Goal: Task Accomplishment & Management: Use online tool/utility

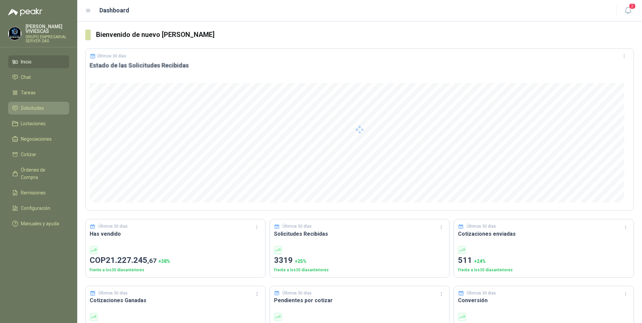
click at [25, 109] on span "Solicitudes" at bounding box center [32, 107] width 23 height 7
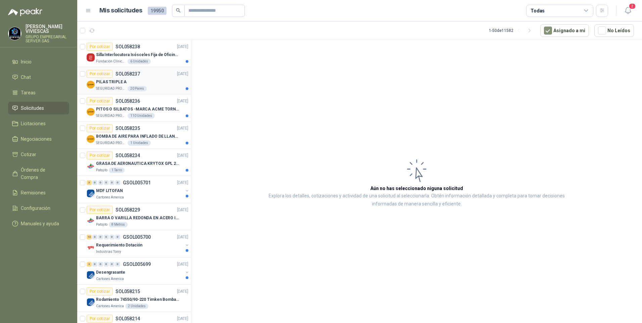
click at [115, 84] on p "PILAS TRIPLE A" at bounding box center [111, 82] width 31 height 6
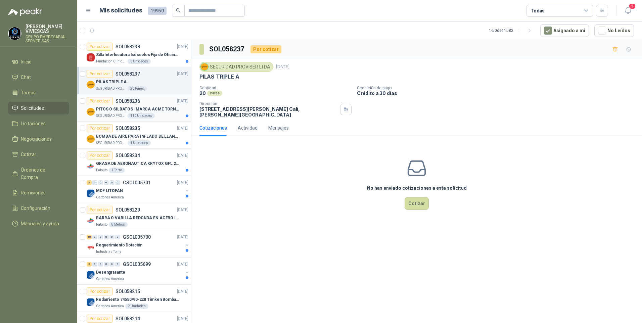
click at [112, 111] on p "PITOS O SILBATOS -MARCA ACME TORNADO 635" at bounding box center [138, 109] width 84 height 6
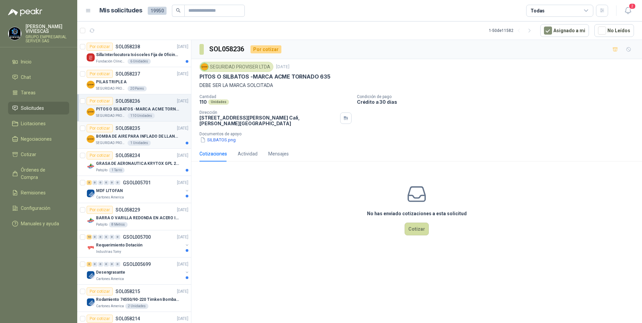
click at [115, 138] on p "BOMBA DE AIRE PARA INFLADO DE LLANTAS DE BICICLETA" at bounding box center [138, 136] width 84 height 6
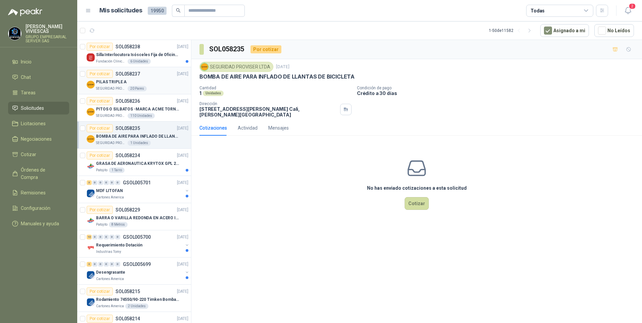
click at [110, 82] on p "PILAS TRIPLE A" at bounding box center [111, 82] width 31 height 6
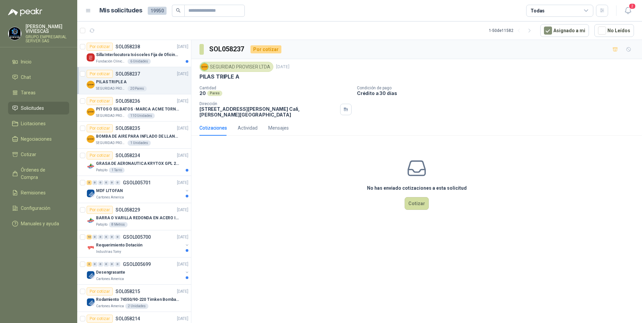
click at [113, 83] on p "PILAS TRIPLE A" at bounding box center [111, 82] width 31 height 6
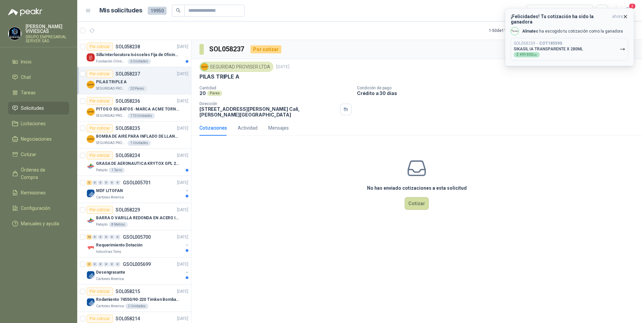
click at [546, 47] on p "SIKASIL IA TRANSPARENTE X 280ML" at bounding box center [548, 49] width 69 height 5
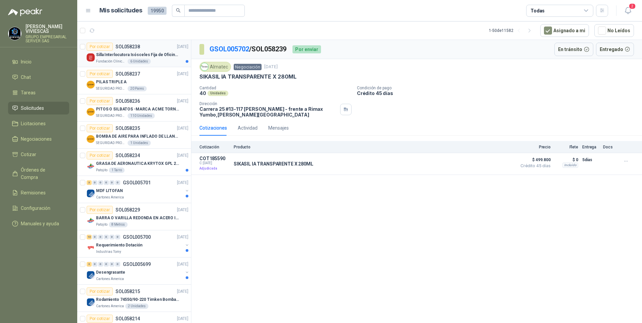
click at [153, 60] on div "Fundación Clínica Shaio 6 Unidades" at bounding box center [142, 61] width 92 height 5
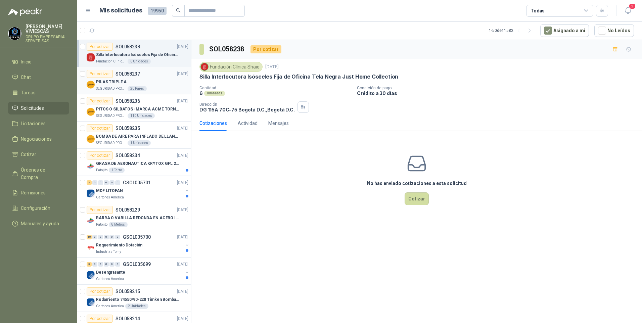
click at [106, 88] on p "SEGURIDAD PROVISER LTDA" at bounding box center [111, 88] width 30 height 5
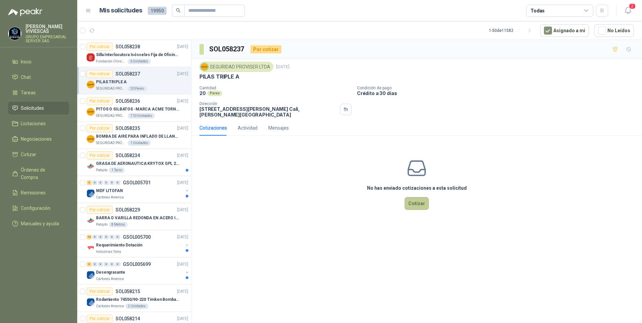
click at [420, 203] on button "Cotizar" at bounding box center [417, 203] width 24 height 13
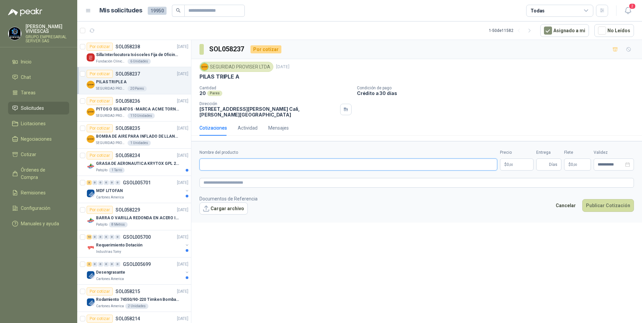
click at [218, 160] on input "Nombre del producto" at bounding box center [348, 164] width 298 height 12
click at [227, 166] on input "Nombre del producto" at bounding box center [348, 164] width 298 height 12
type input "**********"
click at [501, 169] on body "RODRIGO VIVIESCAS GRUPO EMPRESARIAL SERVER SAS Inicio Chat Tareas Solicitudes L…" at bounding box center [321, 161] width 642 height 323
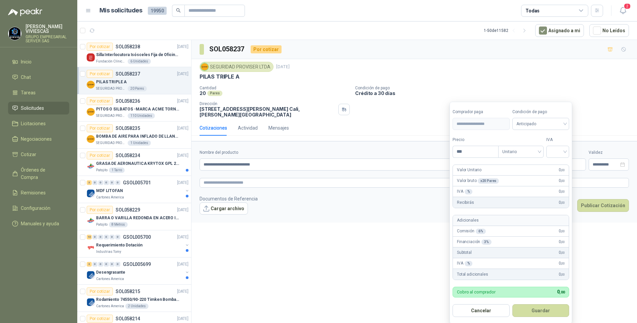
click at [531, 115] on label "Condición de pago" at bounding box center [540, 112] width 57 height 6
click at [532, 127] on span "Anticipado" at bounding box center [540, 124] width 49 height 10
drag, startPoint x: 542, startPoint y: 148, endPoint x: 492, endPoint y: 154, distance: 50.4
click at [541, 148] on div "Crédito a 30 días" at bounding box center [541, 148] width 47 height 7
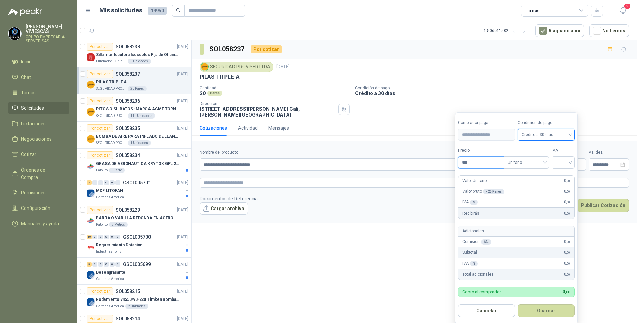
click at [480, 162] on input "***" at bounding box center [480, 162] width 45 height 11
type input "*******"
click at [568, 161] on input "search" at bounding box center [562, 162] width 15 height 10
click at [560, 172] on div "19%" at bounding box center [564, 176] width 20 height 11
click at [606, 129] on div "Cotizaciones Actividad Mensajes" at bounding box center [413, 127] width 429 height 15
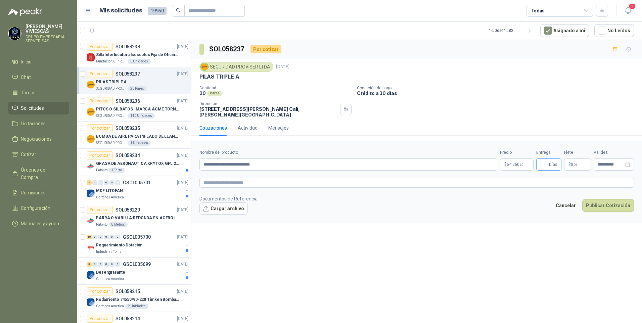
click at [545, 165] on input "Entrega" at bounding box center [543, 164] width 7 height 11
type input "*"
click at [609, 206] on button "Publicar Cotización" at bounding box center [608, 205] width 52 height 13
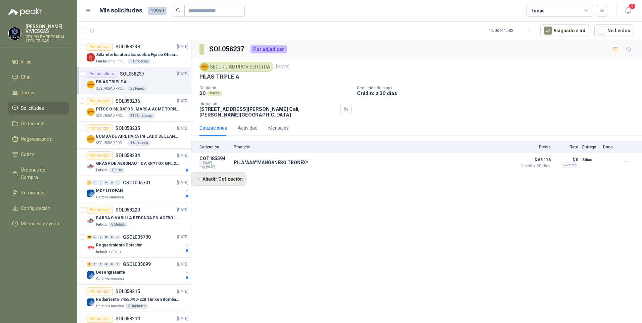
click at [221, 180] on button "Añadir Cotización" at bounding box center [218, 178] width 55 height 13
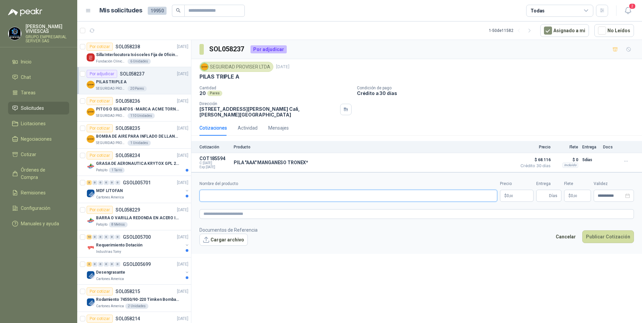
drag, startPoint x: 209, startPoint y: 197, endPoint x: 331, endPoint y: 126, distance: 141.7
click at [209, 197] on input "Nombre del producto" at bounding box center [348, 196] width 298 height 12
type input "**********"
click at [520, 196] on p "$ 0 ,00" at bounding box center [517, 196] width 34 height 12
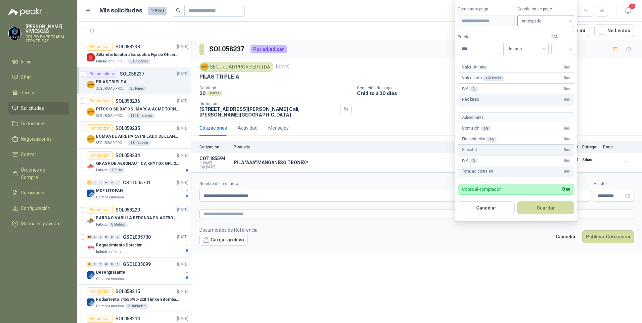
click at [541, 24] on span "Anticipado" at bounding box center [545, 21] width 49 height 10
click at [542, 43] on div "Crédito a 30 días" at bounding box center [546, 45] width 47 height 7
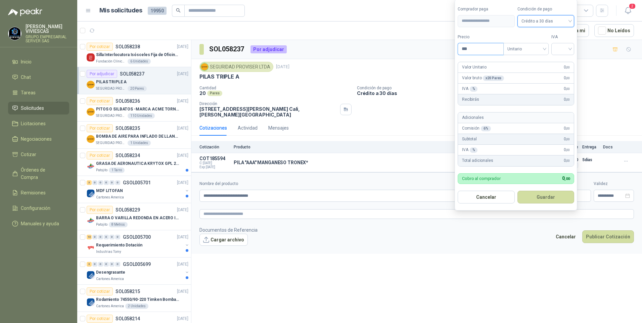
click at [477, 47] on input "***" at bounding box center [480, 48] width 45 height 11
type input "*******"
click at [570, 47] on input "search" at bounding box center [562, 48] width 15 height 10
drag, startPoint x: 560, startPoint y: 65, endPoint x: 558, endPoint y: 94, distance: 29.3
click at [559, 65] on div "19%" at bounding box center [564, 62] width 12 height 7
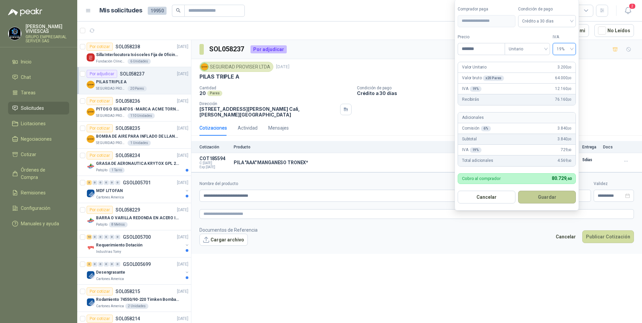
drag, startPoint x: 566, startPoint y: 187, endPoint x: 556, endPoint y: 192, distance: 11.1
click at [560, 190] on form "**********" at bounding box center [517, 105] width 124 height 212
click at [541, 199] on button "Guardar" at bounding box center [547, 197] width 58 height 13
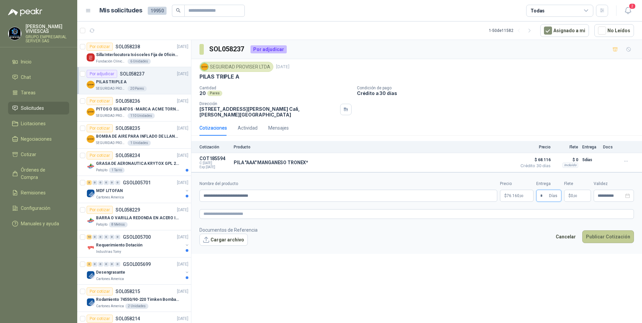
type input "*"
click at [616, 237] on button "Publicar Cotización" at bounding box center [608, 236] width 52 height 13
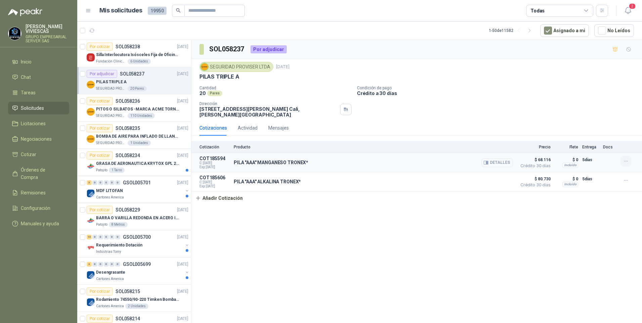
click at [625, 160] on icon "button" at bounding box center [626, 161] width 6 height 6
click at [591, 131] on button "Editar" at bounding box center [613, 134] width 54 height 11
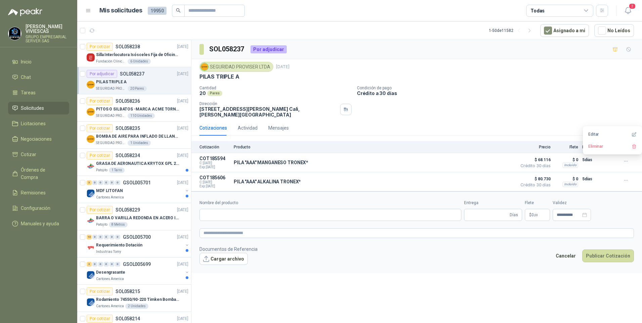
type input "**********"
type input "*"
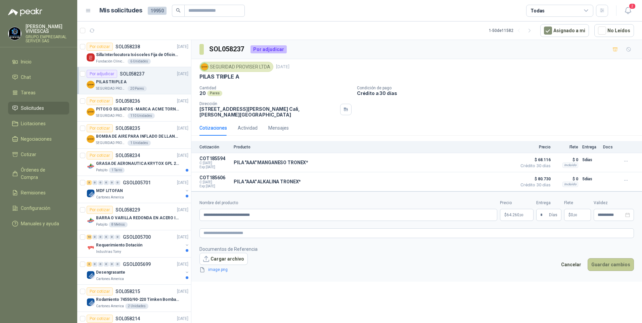
click at [622, 265] on button "Guardar cambios" at bounding box center [611, 264] width 46 height 13
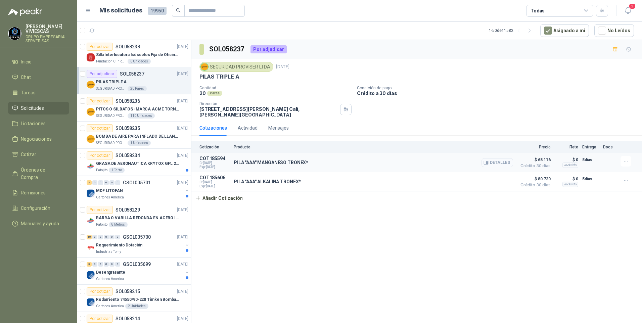
click at [493, 162] on button "Detalles" at bounding box center [498, 162] width 32 height 9
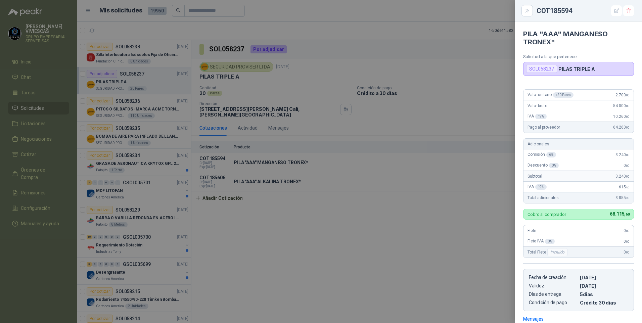
click at [337, 238] on div at bounding box center [321, 161] width 642 height 323
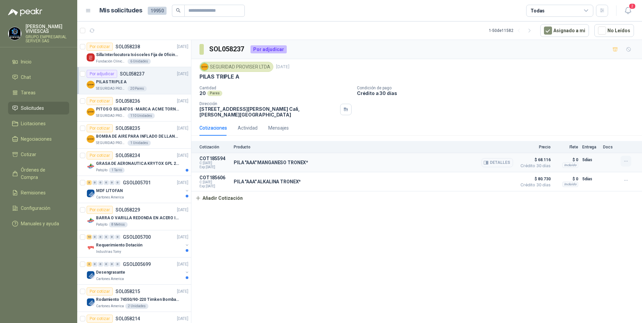
click at [626, 162] on icon "button" at bounding box center [626, 161] width 6 height 6
click at [591, 135] on button "Editar" at bounding box center [613, 134] width 54 height 11
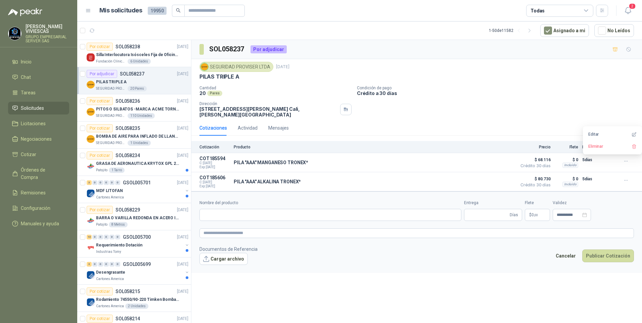
type input "**********"
type input "*"
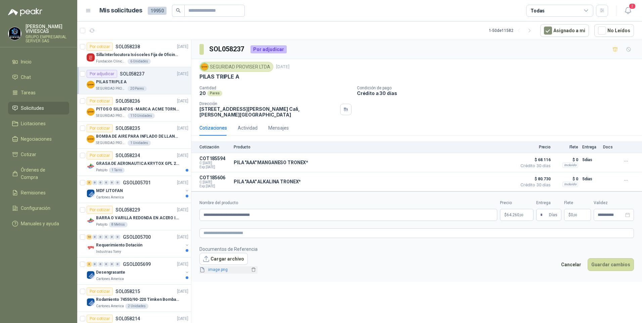
click at [221, 271] on link "image.png" at bounding box center [227, 270] width 44 height 6
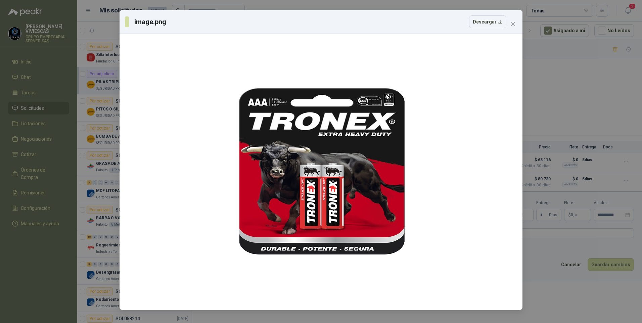
click at [610, 296] on div "image.png Descargar" at bounding box center [321, 161] width 642 height 323
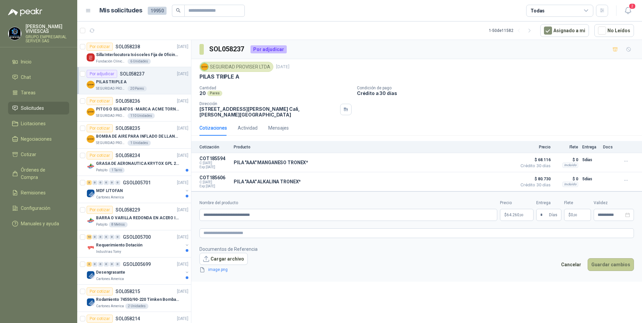
click at [623, 269] on button "Guardar cambios" at bounding box center [611, 264] width 46 height 13
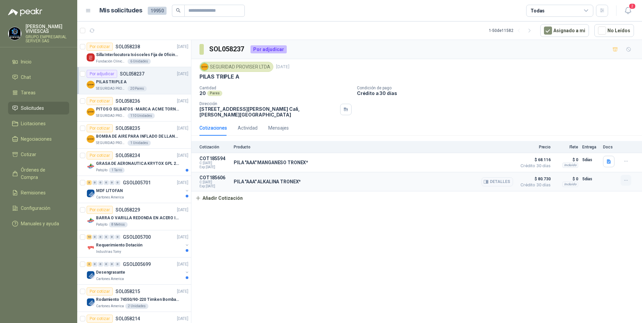
click at [626, 182] on icon "button" at bounding box center [626, 181] width 6 height 6
click at [597, 154] on button "Editar" at bounding box center [613, 153] width 54 height 11
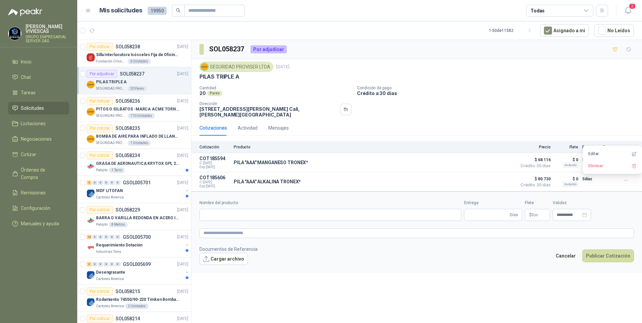
type input "**********"
type input "*"
click at [217, 236] on textarea at bounding box center [416, 233] width 434 height 10
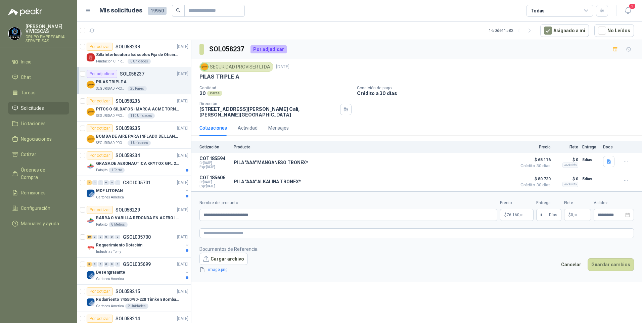
click at [216, 270] on link "image.png" at bounding box center [227, 270] width 44 height 6
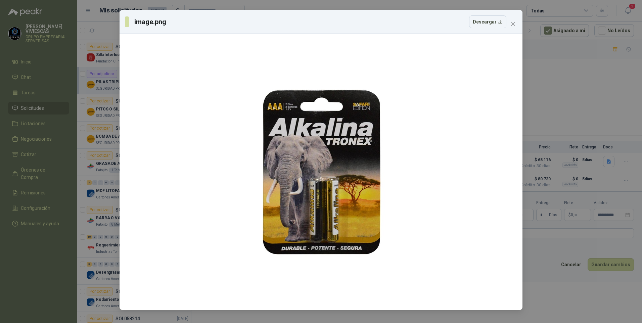
drag, startPoint x: 565, startPoint y: 291, endPoint x: 585, endPoint y: 283, distance: 21.5
click at [565, 291] on div "image.png Descargar" at bounding box center [321, 161] width 642 height 323
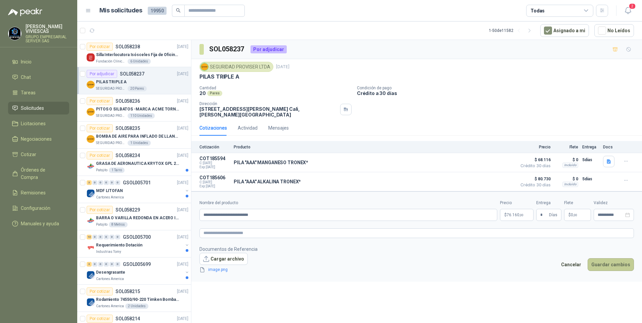
click at [597, 270] on button "Guardar cambios" at bounding box center [611, 264] width 46 height 13
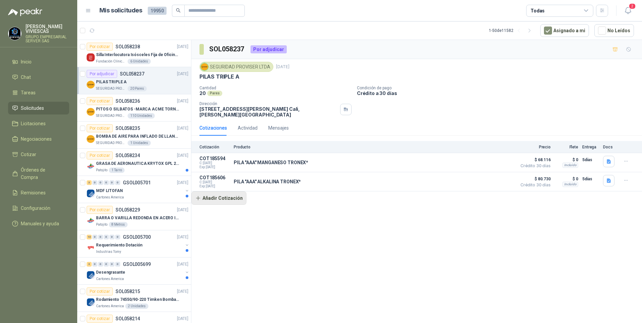
click at [220, 197] on button "Añadir Cotización" at bounding box center [218, 197] width 55 height 13
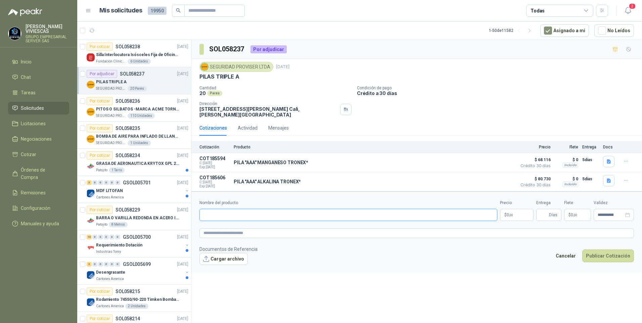
click at [215, 213] on input "Nombre del producto" at bounding box center [348, 215] width 298 height 12
click at [212, 212] on input "Nombre del producto" at bounding box center [348, 215] width 298 height 12
type input "**********"
click at [521, 220] on p "$ 0 ,00" at bounding box center [517, 215] width 34 height 12
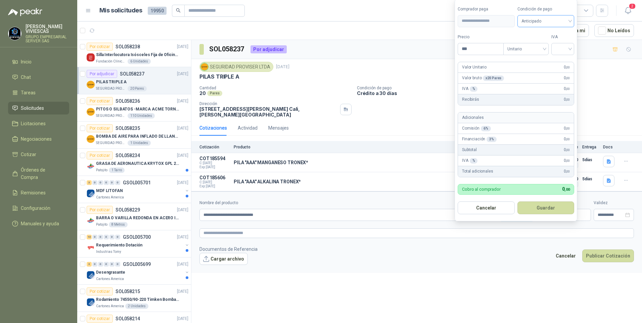
click at [541, 21] on span "Anticipado" at bounding box center [545, 21] width 49 height 10
click at [547, 45] on div "Crédito a 30 días" at bounding box center [546, 45] width 47 height 7
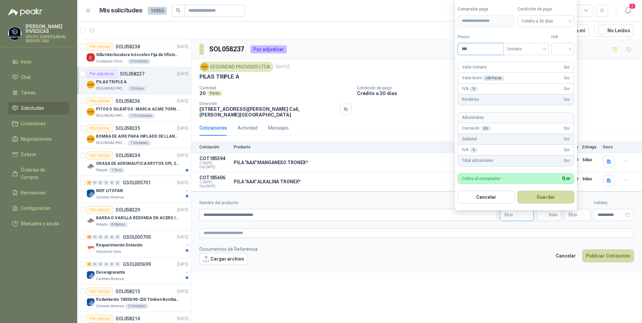
click at [479, 46] on input "***" at bounding box center [480, 48] width 45 height 11
type input "*******"
click at [570, 50] on input "search" at bounding box center [562, 48] width 15 height 10
click at [564, 61] on div "19%" at bounding box center [564, 62] width 12 height 7
click at [544, 196] on button "Guardar" at bounding box center [547, 197] width 58 height 13
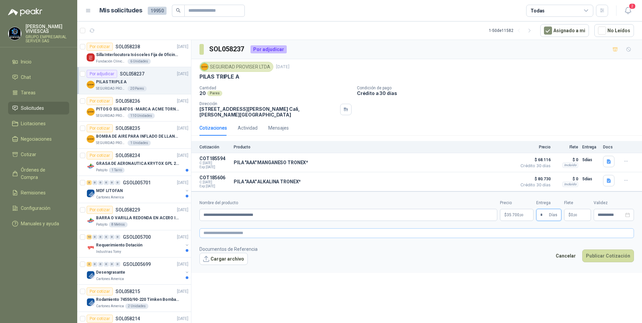
type input "*"
click at [210, 233] on textarea at bounding box center [416, 233] width 434 height 10
click at [213, 274] on form "**********" at bounding box center [416, 236] width 451 height 90
click at [215, 274] on div "image.png" at bounding box center [228, 269] width 58 height 7
click at [219, 270] on link "image.png" at bounding box center [227, 270] width 44 height 6
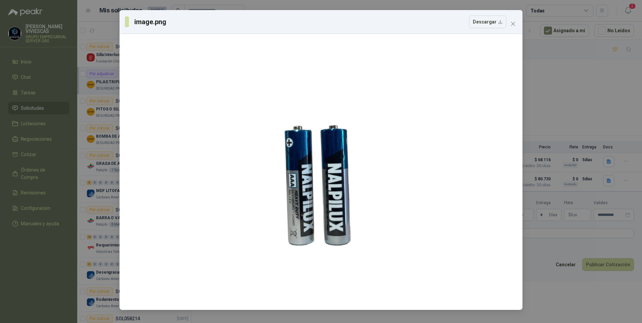
drag, startPoint x: 585, startPoint y: 290, endPoint x: 547, endPoint y: 282, distance: 39.1
click at [585, 287] on div "image.png Descargar" at bounding box center [321, 161] width 642 height 323
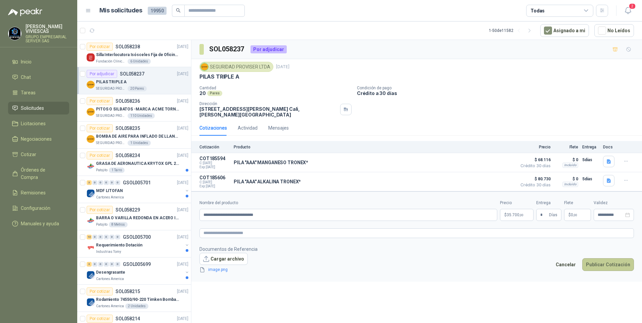
click at [612, 266] on button "Publicar Cotización" at bounding box center [608, 264] width 52 height 13
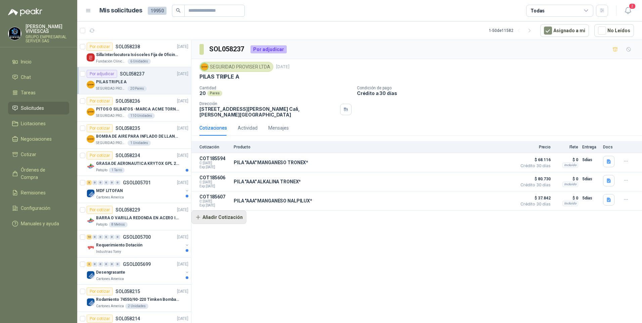
click at [219, 219] on button "Añadir Cotización" at bounding box center [218, 217] width 55 height 13
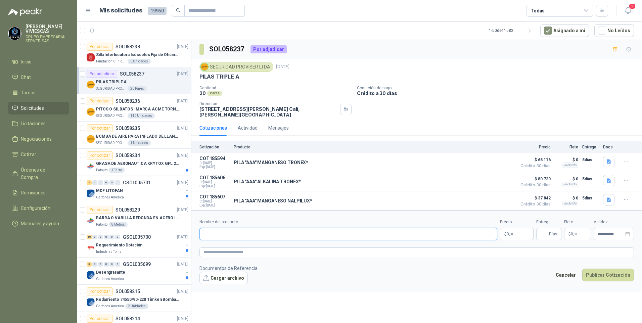
click at [217, 229] on input "Nombre del producto" at bounding box center [348, 234] width 298 height 12
type input "**********"
click at [217, 289] on span "image.png" at bounding box center [227, 289] width 44 height 6
click at [217, 289] on link "image.png" at bounding box center [227, 289] width 44 height 6
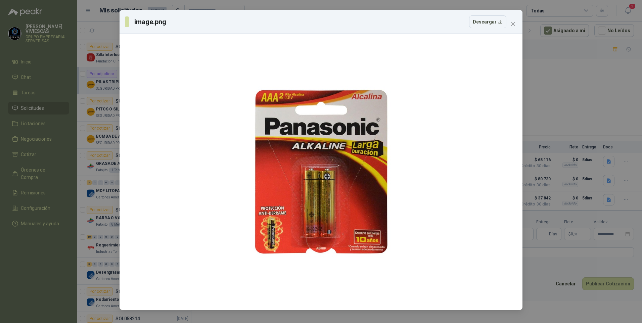
drag, startPoint x: 557, startPoint y: 299, endPoint x: 569, endPoint y: 288, distance: 16.4
click at [559, 299] on div "image.png Descargar" at bounding box center [321, 161] width 642 height 323
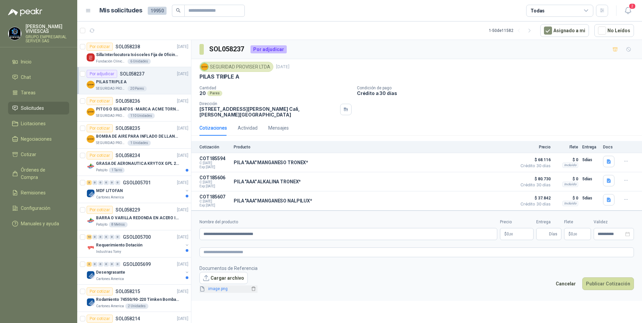
click at [222, 292] on link "image.png" at bounding box center [227, 289] width 44 height 6
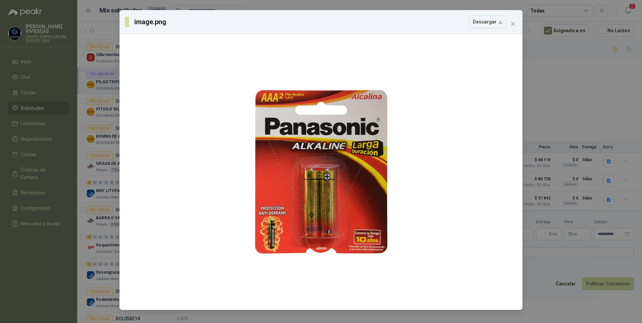
click at [552, 303] on div "image.png Descargar" at bounding box center [321, 161] width 642 height 323
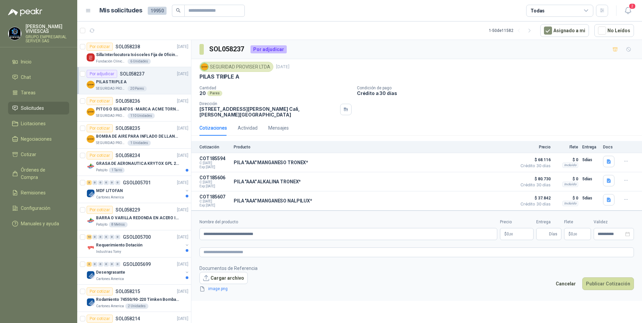
click at [509, 236] on span ",00" at bounding box center [511, 234] width 4 height 4
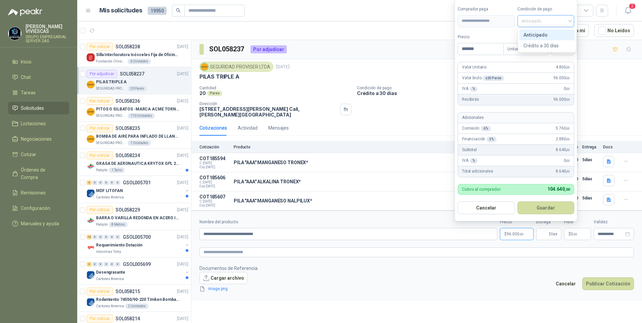
click at [551, 18] on span "Anticipado" at bounding box center [545, 21] width 49 height 10
type input "*******"
drag, startPoint x: 559, startPoint y: 44, endPoint x: 559, endPoint y: 50, distance: 6.4
click at [559, 44] on div "Crédito a 30 días" at bounding box center [546, 45] width 47 height 7
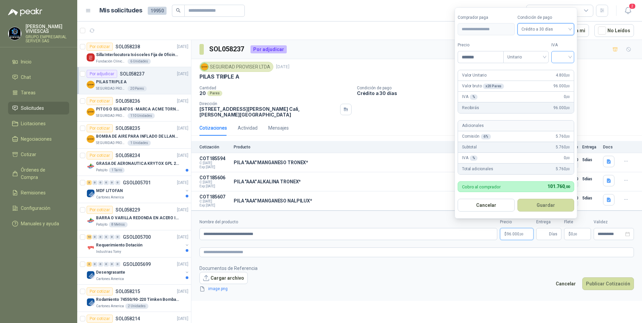
click at [574, 53] on div at bounding box center [562, 57] width 23 height 12
drag, startPoint x: 561, startPoint y: 73, endPoint x: 558, endPoint y: 119, distance: 46.4
click at [561, 75] on div "19%" at bounding box center [564, 70] width 20 height 11
drag, startPoint x: 538, startPoint y: 197, endPoint x: 539, endPoint y: 201, distance: 4.2
click at [539, 201] on form "**********" at bounding box center [517, 113] width 124 height 212
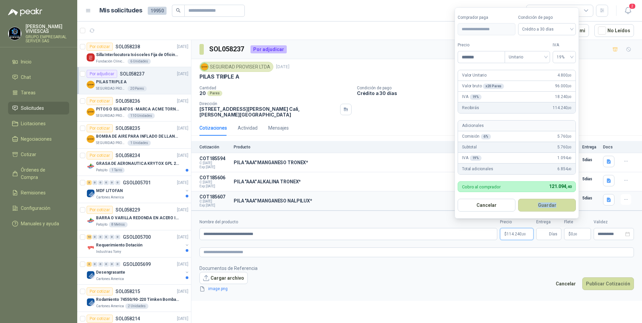
drag, startPoint x: 539, startPoint y: 201, endPoint x: 547, endPoint y: 211, distance: 12.9
click at [547, 211] on button "Guardar" at bounding box center [547, 205] width 58 height 13
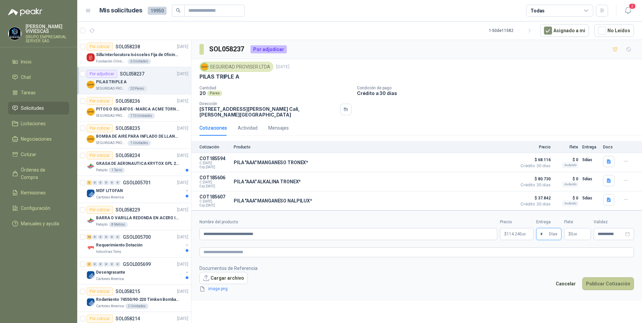
type input "*"
click at [613, 284] on button "Publicar Cotización" at bounding box center [608, 283] width 52 height 13
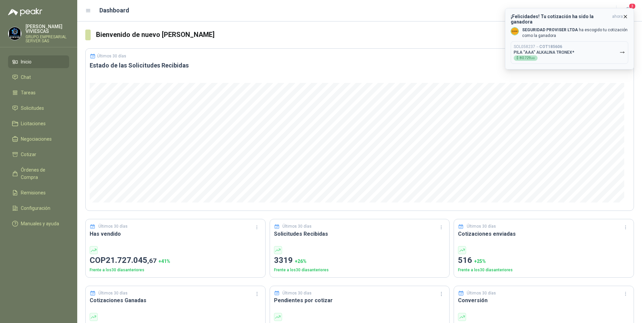
click at [559, 44] on b "COT185606" at bounding box center [550, 46] width 23 height 5
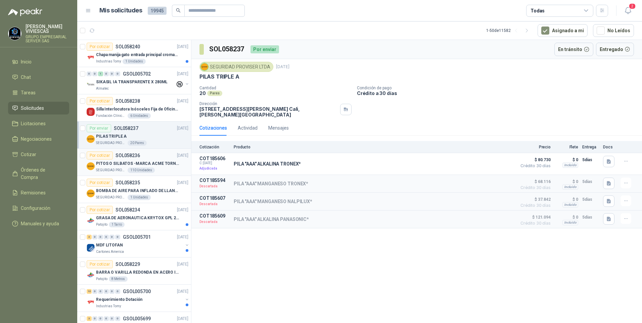
click at [110, 165] on p "PITOS O SILBATOS -MARCA ACME TORNADO 635" at bounding box center [138, 164] width 84 height 6
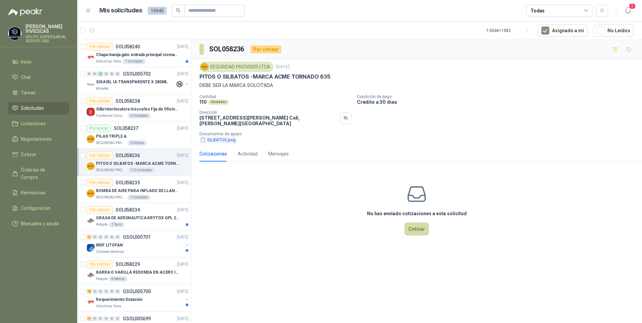
click at [221, 141] on button "SILBATOS.png" at bounding box center [217, 139] width 37 height 7
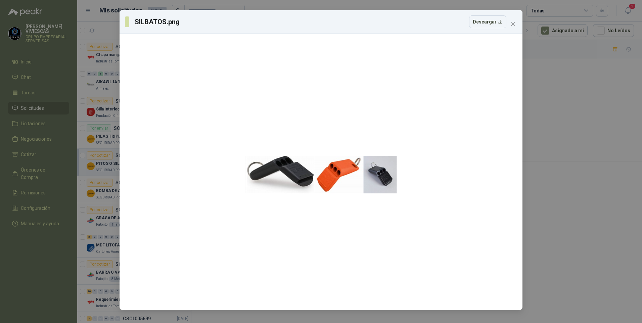
click at [580, 215] on div "SILBATOS.png Descargar" at bounding box center [321, 161] width 642 height 323
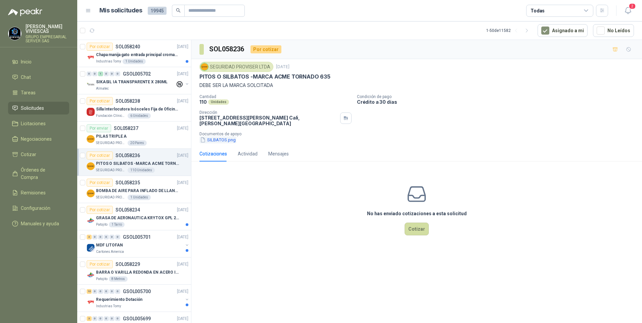
click at [224, 140] on button "SILBATOS.png" at bounding box center [217, 139] width 37 height 7
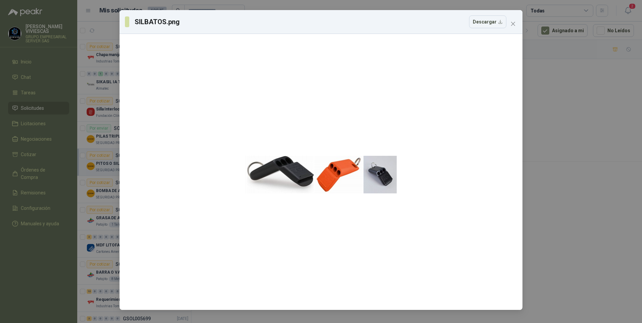
drag, startPoint x: 22, startPoint y: 129, endPoint x: 29, endPoint y: 133, distance: 7.8
click at [22, 129] on div "SILBATOS.png Descargar" at bounding box center [321, 161] width 642 height 323
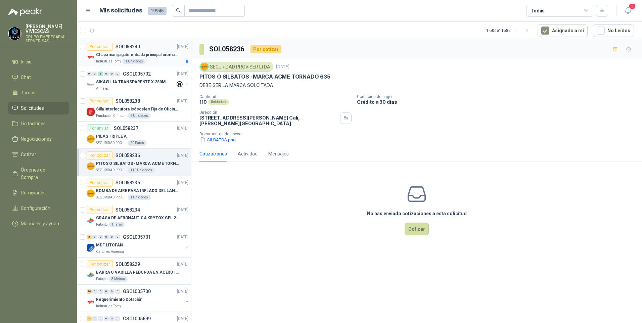
click at [151, 58] on p "Chapa manija gato entrada principal cromado mate llave de seguridad" at bounding box center [138, 55] width 84 height 6
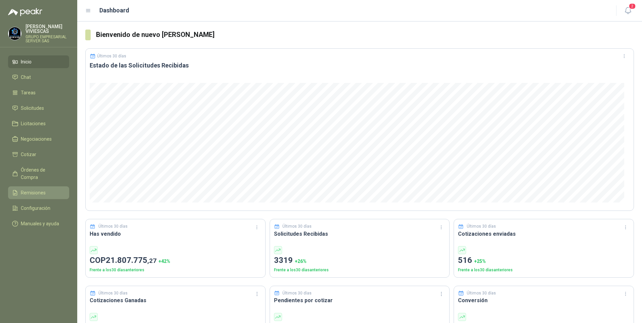
click at [33, 189] on span "Remisiones" at bounding box center [33, 192] width 25 height 7
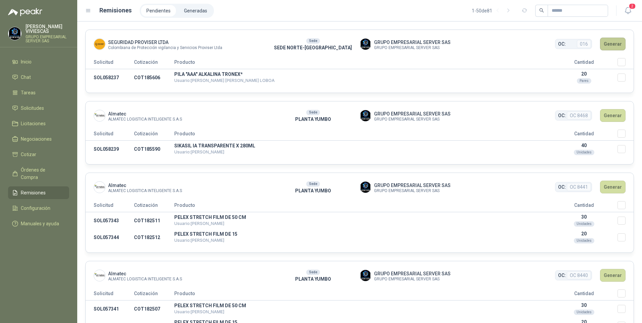
click at [611, 46] on button "Generar" at bounding box center [613, 44] width 26 height 13
click at [606, 41] on button "Generar" at bounding box center [613, 44] width 26 height 13
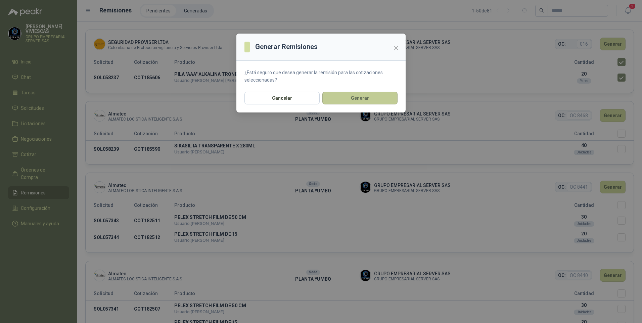
click at [354, 95] on button "Generar" at bounding box center [359, 98] width 75 height 13
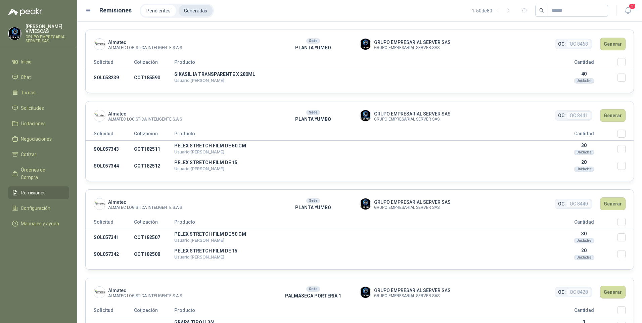
click at [189, 10] on li "Generadas" at bounding box center [196, 10] width 34 height 11
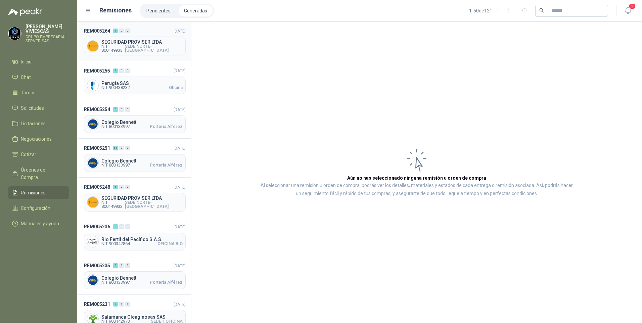
click at [125, 47] on span "NIT 800149933" at bounding box center [113, 48] width 24 height 8
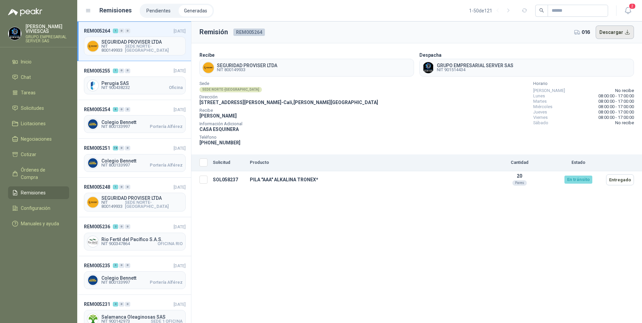
click at [608, 31] on button "Descargar" at bounding box center [615, 32] width 39 height 13
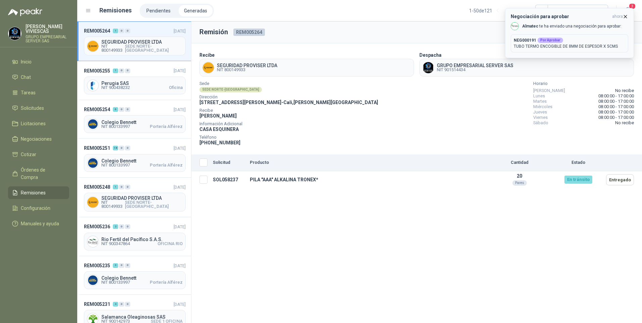
click at [572, 46] on p "TUBO TERMO ENCOGIBLE DE 8MM DE ESPESOR X 5CMS" at bounding box center [569, 46] width 111 height 6
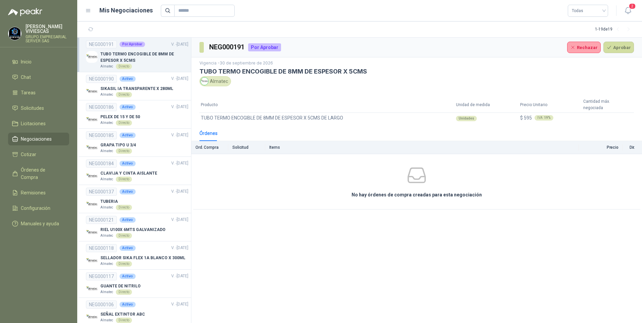
click at [133, 51] on p "TUBO TERMO ENCOGIBLE DE 8MM DE ESPESOR X 5CMS" at bounding box center [144, 57] width 88 height 13
click at [133, 55] on p "TUBO TERMO ENCOGIBLE DE 8MM DE ESPESOR X 5CMS" at bounding box center [144, 57] width 88 height 13
click at [618, 50] on button "Aprobar" at bounding box center [618, 47] width 31 height 11
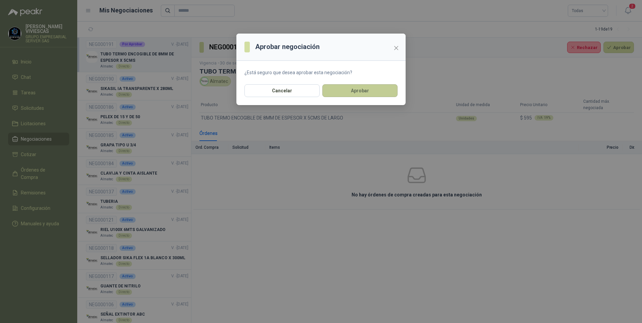
click at [355, 89] on button "Aprobar" at bounding box center [359, 90] width 75 height 13
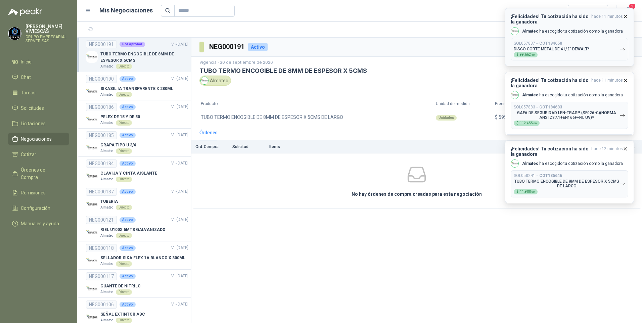
click at [622, 48] on icon "button" at bounding box center [623, 49] width 6 height 6
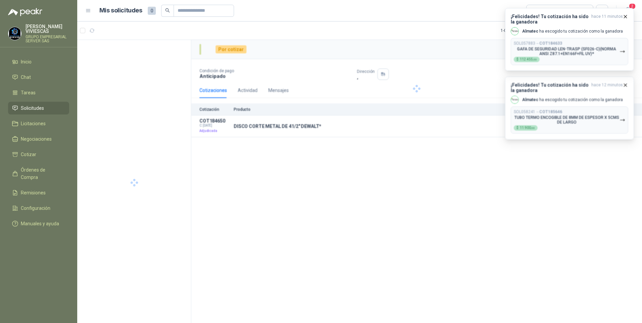
click at [622, 48] on button "SOL057883 → COT184633 GAFA DE SEGURIDAD LEN-TRASP (SF026-C)(NORMA ANSI Z87.1+EN…" at bounding box center [570, 51] width 118 height 27
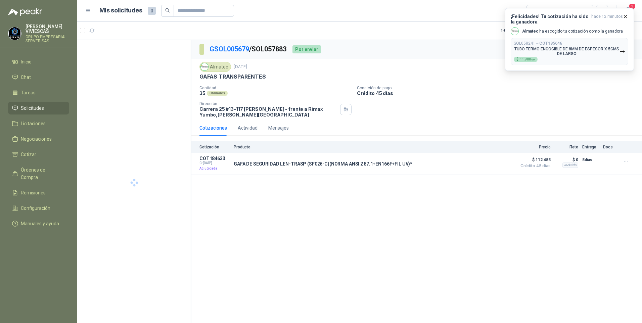
click at [622, 48] on button "SOL058241 → COT185646 TUBO TERMO ENCOGIBLE DE 8MM DE ESPESOR X 5CMS DE LARGO $ …" at bounding box center [570, 51] width 118 height 27
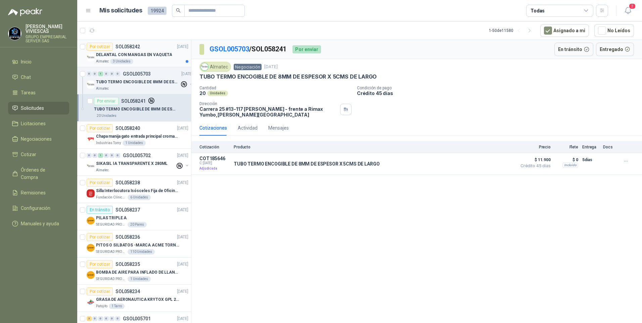
click at [142, 55] on p "DELANTAL CON MANGAS EN VAQUETA" at bounding box center [134, 55] width 76 height 6
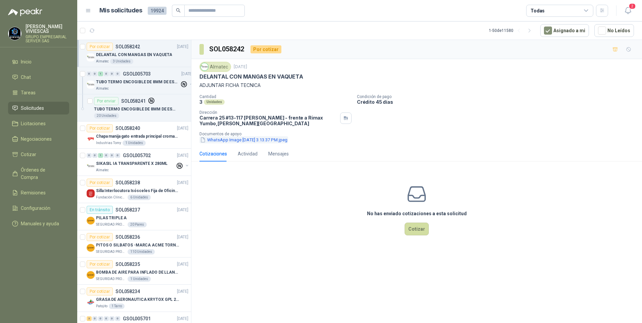
click at [237, 141] on button "WhatsApp Image 2025-09-30 at 3.13.37 PM.jpeg" at bounding box center [243, 139] width 89 height 7
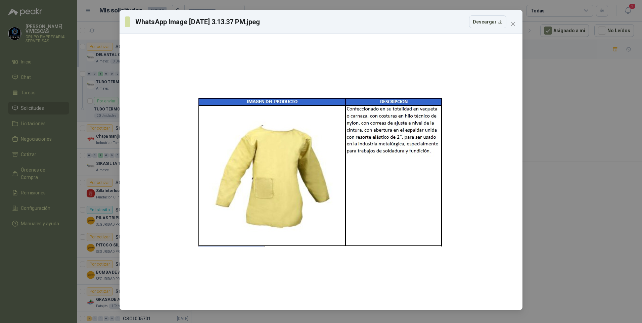
click at [615, 236] on div "WhatsApp Image 2025-09-30 at 3.13.37 PM.jpeg Descargar" at bounding box center [321, 161] width 642 height 323
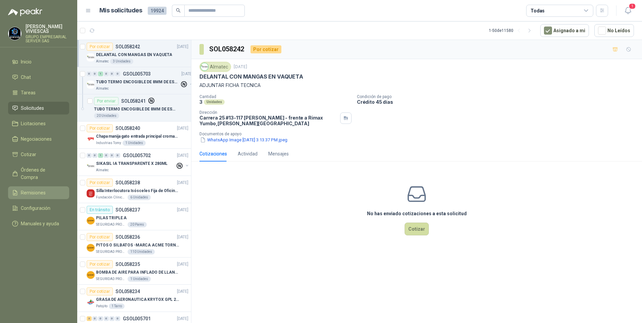
click at [30, 189] on span "Remisiones" at bounding box center [33, 192] width 25 height 7
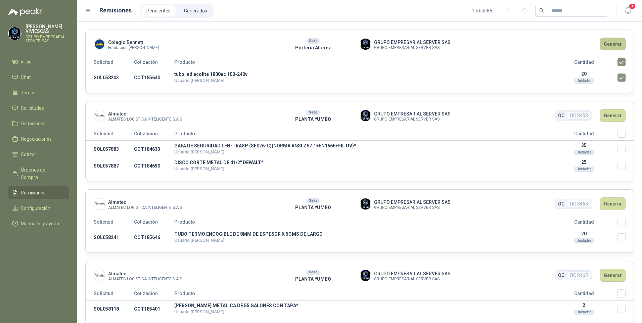
click at [606, 45] on button "Generar" at bounding box center [613, 44] width 26 height 13
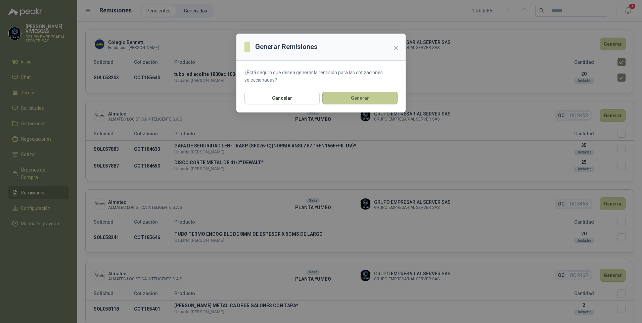
click at [356, 101] on button "Generar" at bounding box center [359, 98] width 75 height 13
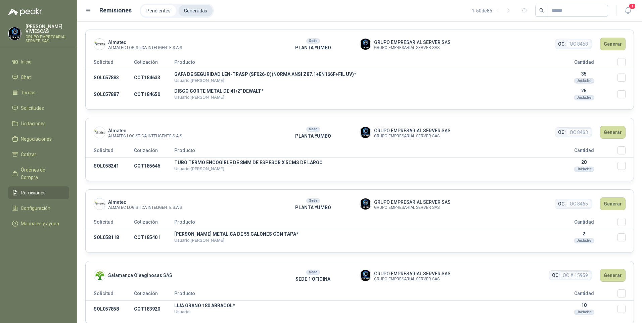
click at [201, 11] on li "Generadas" at bounding box center [196, 10] width 34 height 11
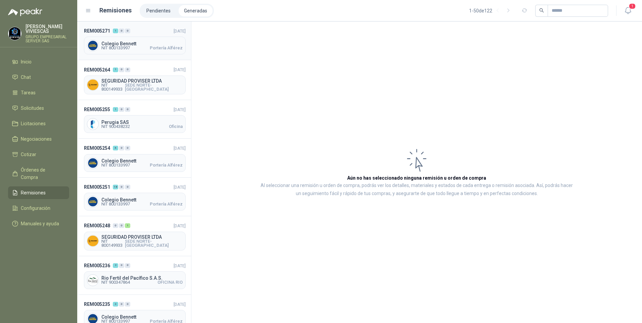
click at [128, 48] on span "NIT 800133997" at bounding box center [115, 48] width 29 height 4
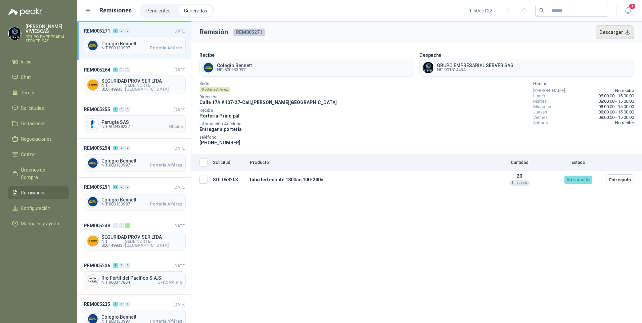
click at [611, 33] on button "Descargar" at bounding box center [615, 32] width 39 height 13
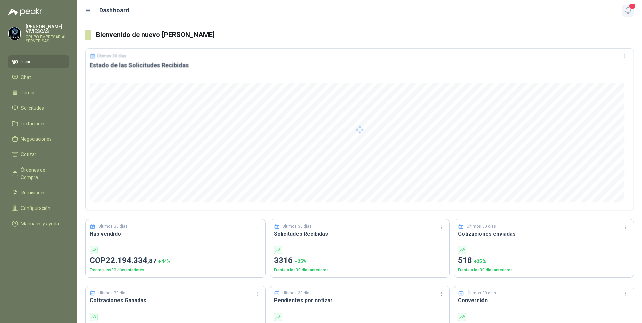
click at [629, 10] on icon "button" at bounding box center [628, 10] width 8 height 8
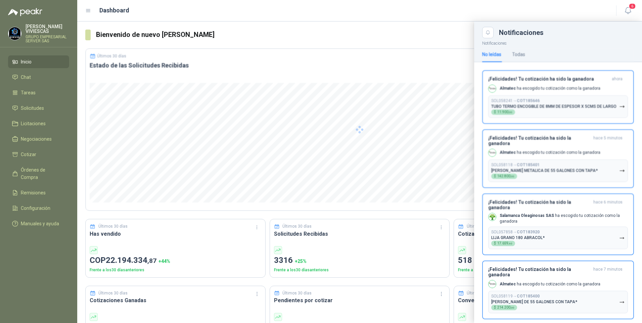
drag, startPoint x: 144, startPoint y: 129, endPoint x: 152, endPoint y: 123, distance: 10.3
click at [144, 127] on div at bounding box center [359, 129] width 549 height 163
click at [37, 173] on span "Órdenes de Compra" at bounding box center [42, 173] width 42 height 15
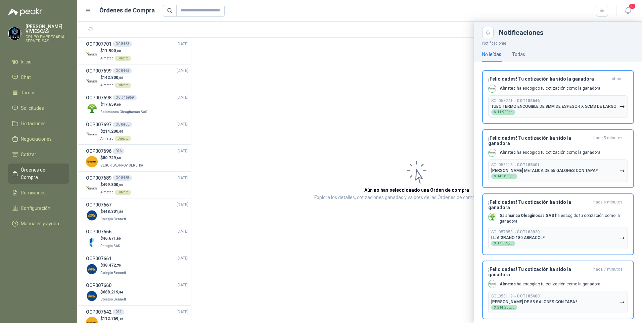
click at [590, 48] on div "No leídas Todas" at bounding box center [558, 54] width 152 height 15
click at [256, 148] on div at bounding box center [359, 172] width 565 height 302
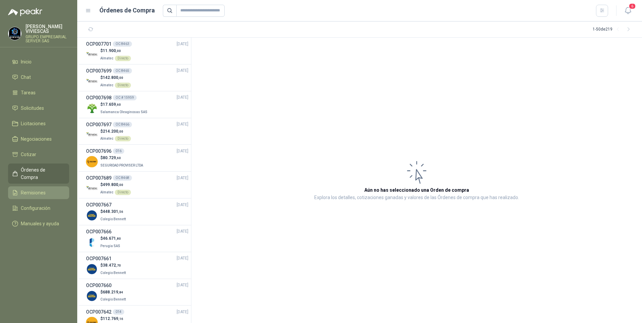
click at [35, 189] on span "Remisiones" at bounding box center [33, 192] width 25 height 7
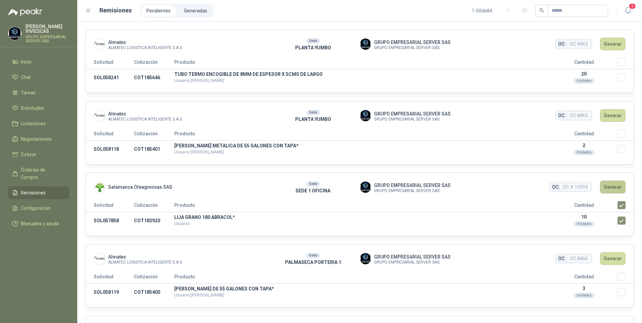
click at [613, 192] on button "Generar" at bounding box center [613, 187] width 26 height 13
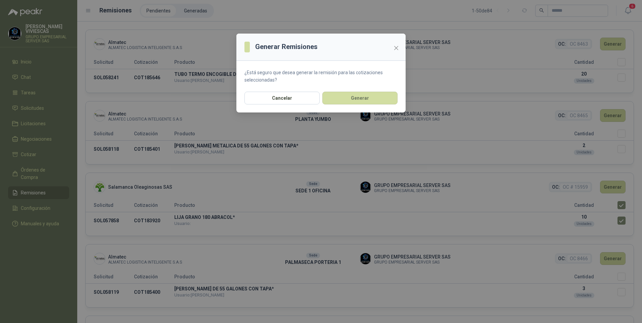
drag, startPoint x: 188, startPoint y: 169, endPoint x: 176, endPoint y: 176, distance: 14.0
click at [187, 170] on div "Generar Remisiones ¿Está seguro que desea generar la remisión para las cotizaci…" at bounding box center [321, 161] width 642 height 323
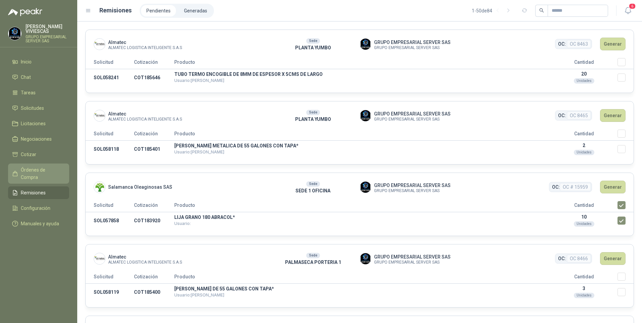
click at [32, 171] on span "Órdenes de Compra" at bounding box center [42, 173] width 42 height 15
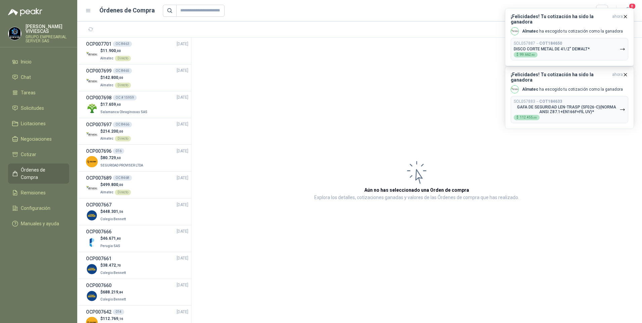
click at [332, 126] on article "Aún no has seleccionado una Orden de compra Explora los detalles, cotizaciones …" at bounding box center [416, 180] width 451 height 285
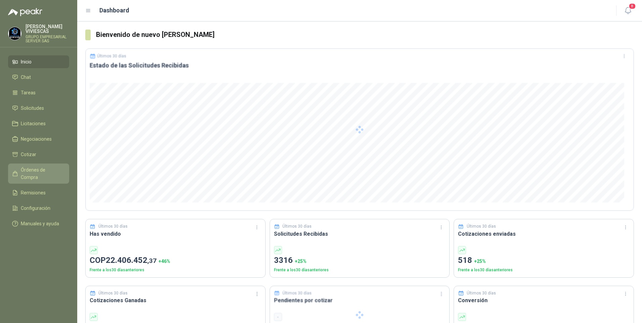
click at [44, 173] on span "Órdenes de Compra" at bounding box center [42, 173] width 42 height 15
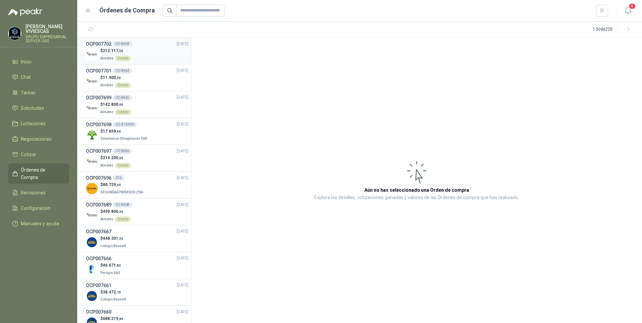
click at [108, 51] on span "212.117 ,50" at bounding box center [113, 50] width 20 height 5
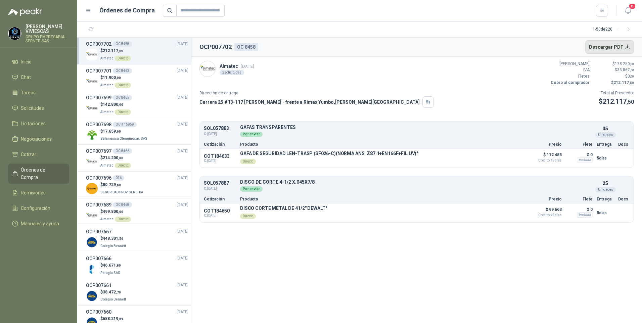
click at [604, 45] on button "Descargar PDF" at bounding box center [609, 46] width 49 height 13
click at [107, 77] on span "11.900 ,00" at bounding box center [112, 77] width 18 height 5
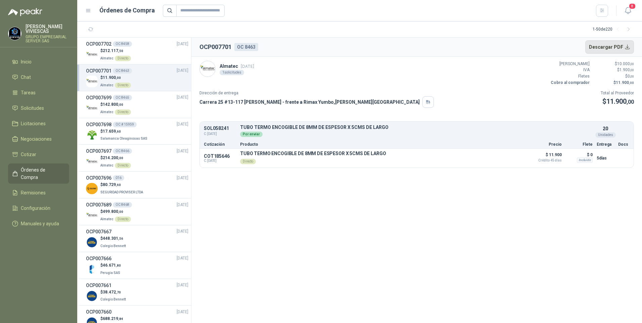
click at [613, 52] on button "Descargar PDF" at bounding box center [609, 46] width 49 height 13
click at [103, 105] on p "$ 142.800 ,00" at bounding box center [115, 104] width 31 height 6
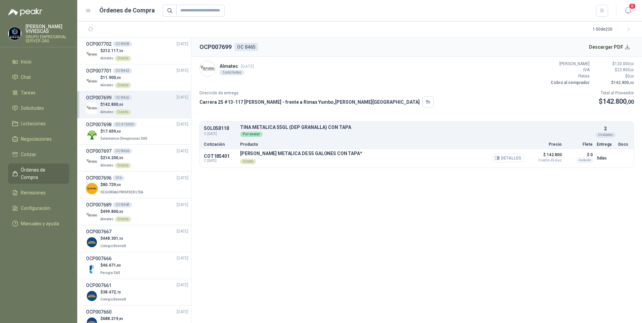
drag, startPoint x: 508, startPoint y: 162, endPoint x: 511, endPoint y: 158, distance: 4.4
click at [509, 161] on button "Detalles" at bounding box center [509, 157] width 32 height 9
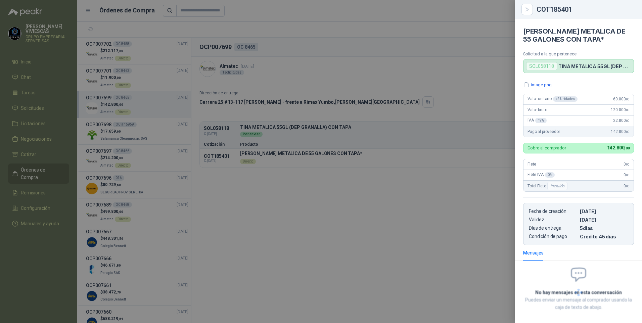
scroll to position [30, 0]
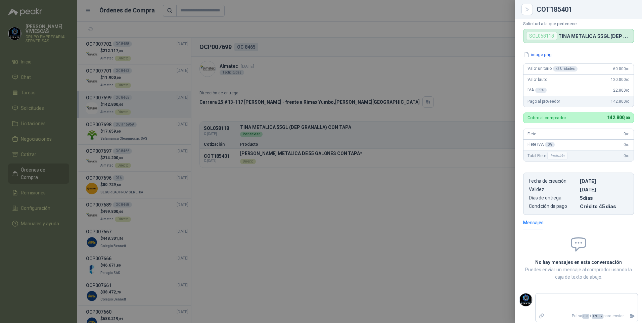
click at [395, 246] on div at bounding box center [321, 161] width 642 height 323
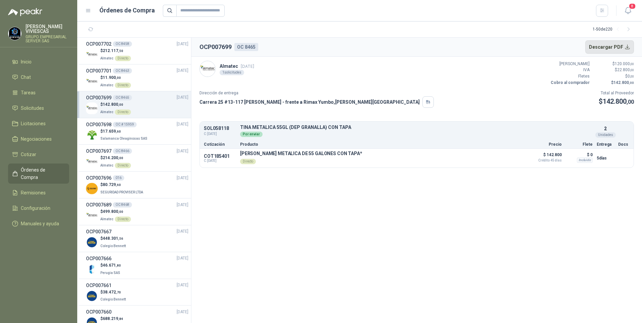
click at [611, 49] on button "Descargar PDF" at bounding box center [609, 46] width 49 height 13
click at [115, 133] on span "17.659 ,60" at bounding box center [112, 131] width 18 height 5
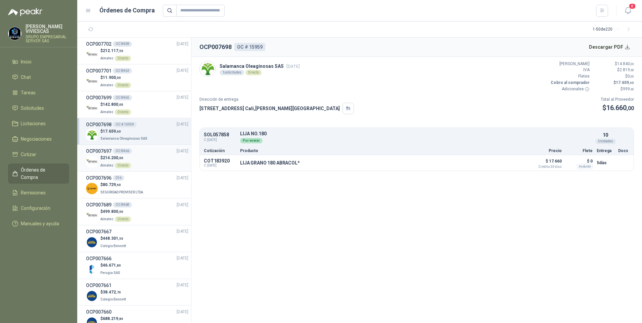
click at [108, 158] on span "214.200 ,00" at bounding box center [113, 157] width 20 height 5
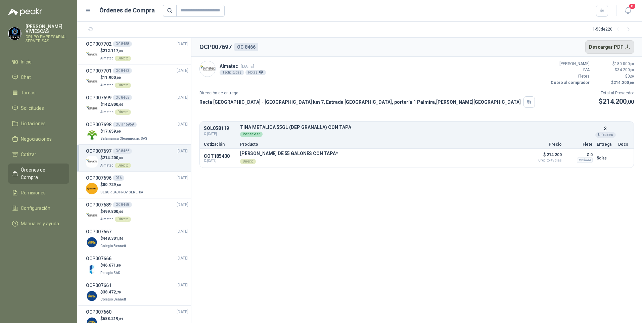
click at [609, 46] on button "Descargar PDF" at bounding box center [609, 46] width 49 height 13
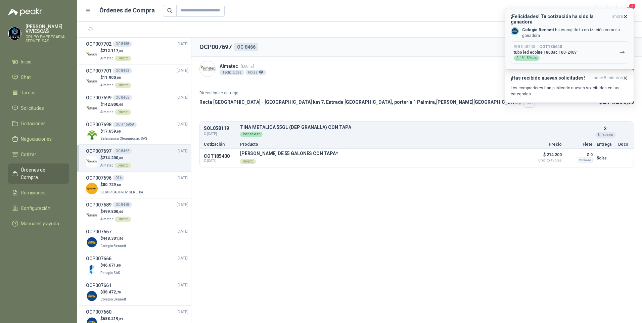
click at [561, 50] on p "tubo led ecolite 1800ac 100-240v" at bounding box center [545, 52] width 63 height 5
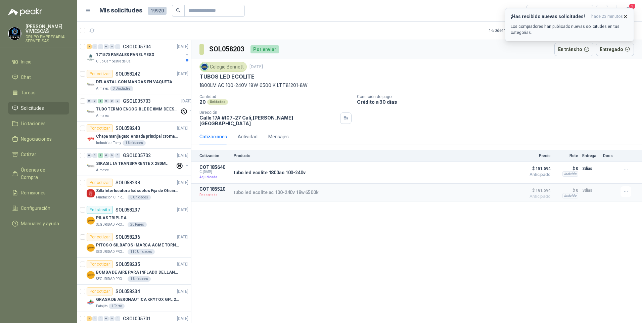
click at [628, 16] on button "¡Has recibido nuevas solicitudes! hace 23 minutos Los compradores han publicado…" at bounding box center [569, 24] width 129 height 33
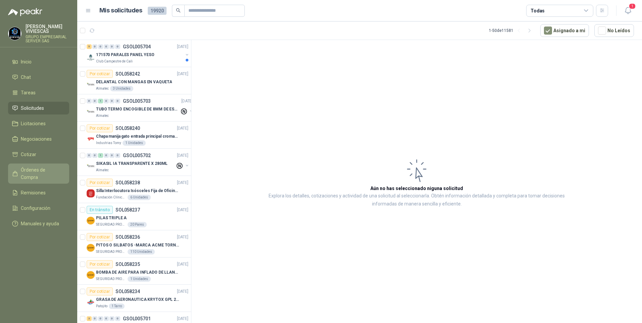
click at [39, 171] on span "Órdenes de Compra" at bounding box center [42, 173] width 42 height 15
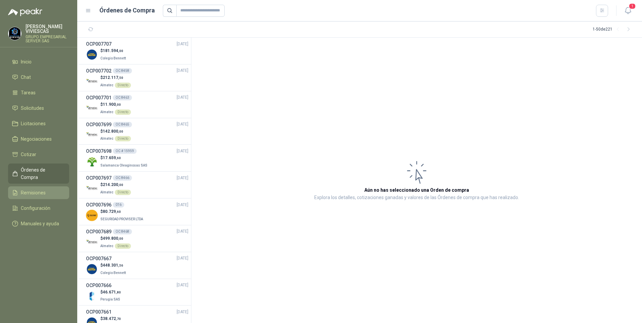
click at [33, 189] on span "Remisiones" at bounding box center [33, 192] width 25 height 7
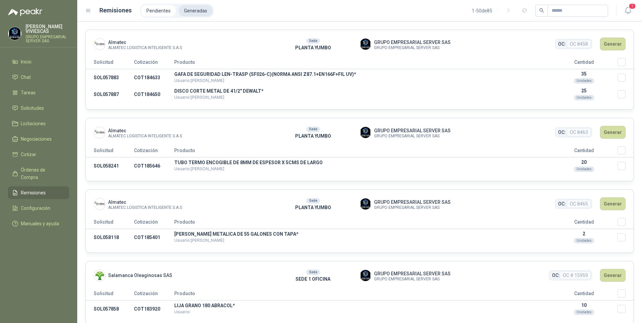
click at [193, 10] on li "Generadas" at bounding box center [196, 10] width 34 height 11
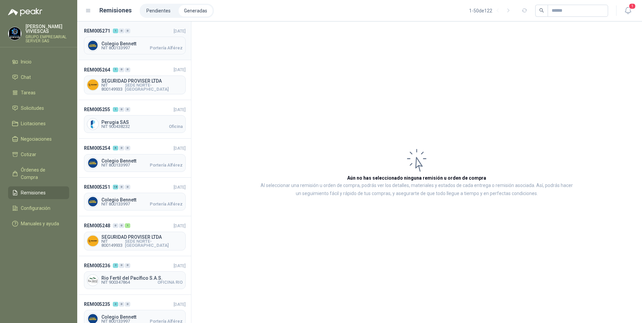
click at [118, 42] on span "Colegio Bennett" at bounding box center [141, 43] width 81 height 5
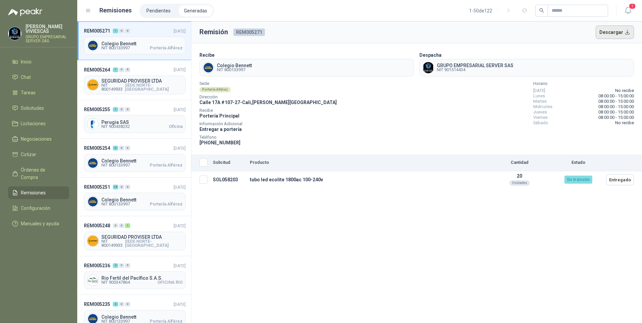
click at [620, 33] on button "Descargar" at bounding box center [615, 32] width 39 height 13
click at [128, 165] on span "NIT 800133997" at bounding box center [115, 165] width 29 height 4
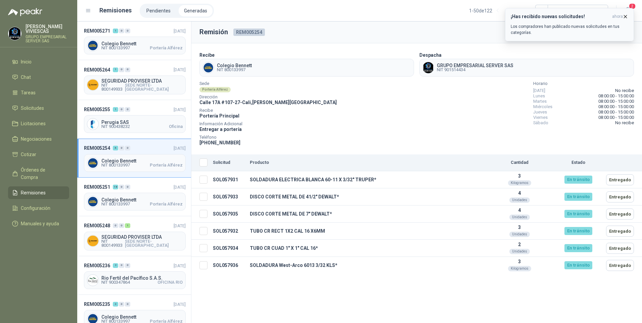
click at [626, 16] on icon "button" at bounding box center [626, 17] width 6 height 6
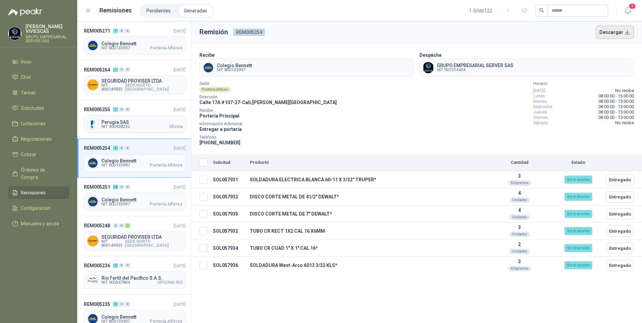
click at [615, 34] on button "Descargar" at bounding box center [615, 32] width 39 height 13
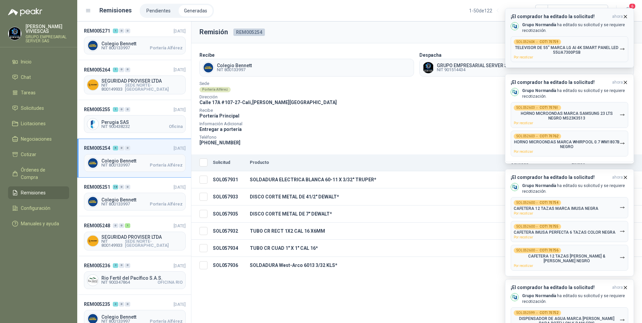
click at [588, 46] on p "TELEVISOR DE 55" MARCA LG AI 4K SMART PANEL LED 55UA7300PSB" at bounding box center [567, 49] width 106 height 9
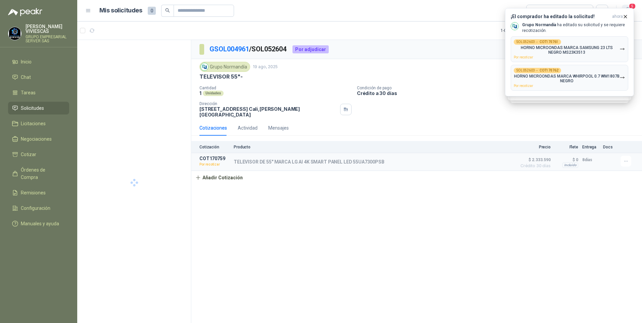
click at [632, 4] on span "5" at bounding box center [632, 6] width 7 height 6
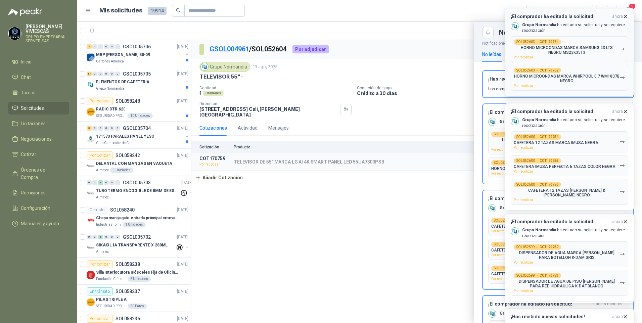
click at [624, 16] on icon "button" at bounding box center [626, 17] width 6 height 6
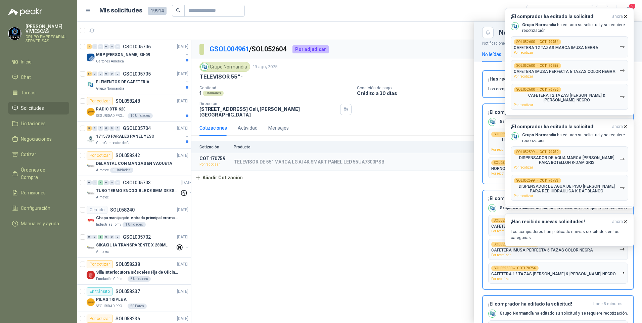
click at [28, 109] on span "Solicitudes" at bounding box center [32, 107] width 23 height 7
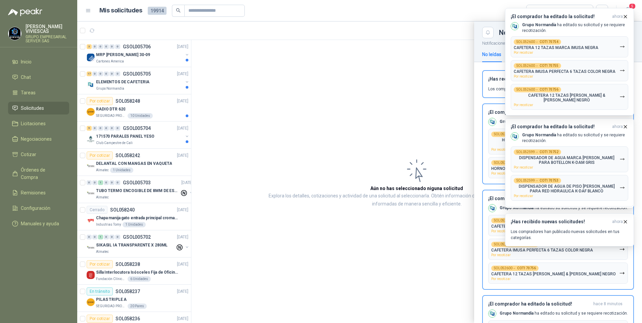
click at [430, 107] on div at bounding box center [359, 172] width 565 height 302
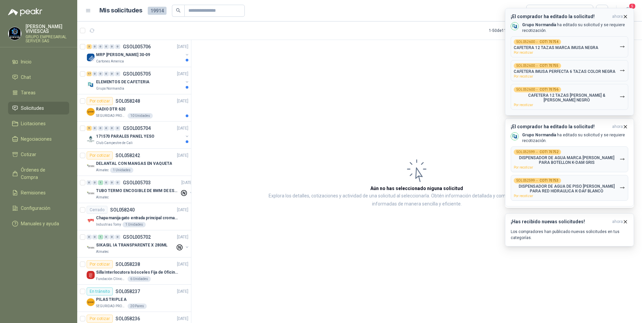
click at [627, 15] on icon "button" at bounding box center [626, 17] width 6 height 6
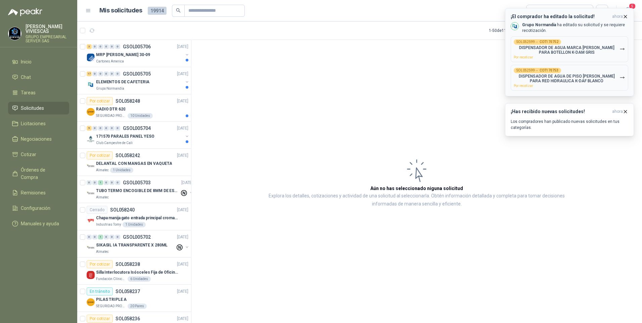
click at [627, 17] on icon "button" at bounding box center [626, 17] width 6 height 6
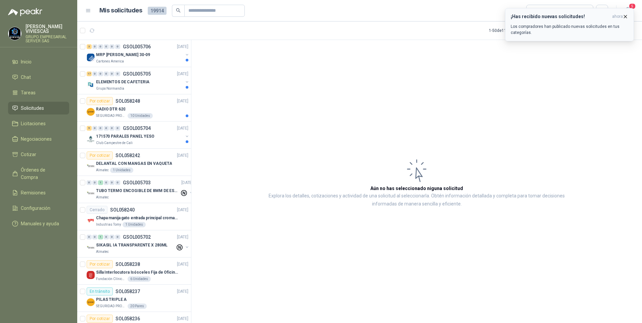
click at [625, 17] on icon "button" at bounding box center [625, 16] width 3 height 3
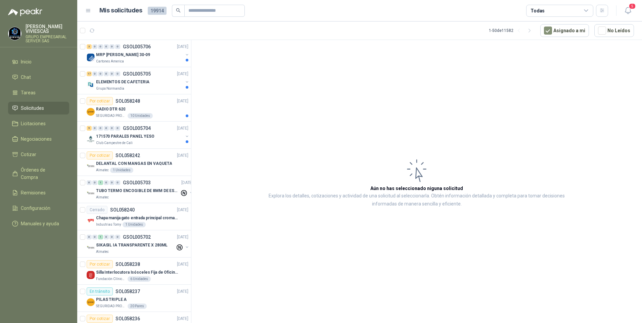
drag, startPoint x: 628, startPoint y: 9, endPoint x: 622, endPoint y: 14, distance: 7.7
click at [628, 10] on icon "button" at bounding box center [628, 10] width 8 height 8
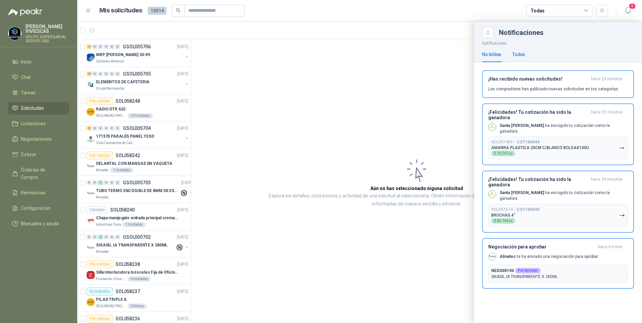
click at [524, 56] on div "Todas" at bounding box center [518, 54] width 13 height 7
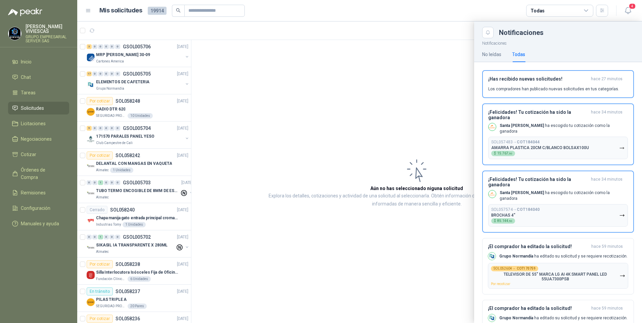
click at [30, 109] on span "Solicitudes" at bounding box center [32, 107] width 23 height 7
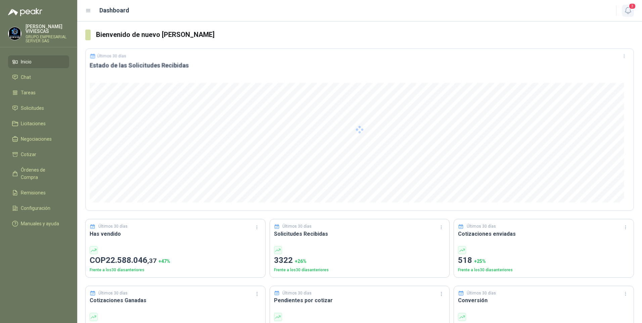
click at [627, 12] on icon "button" at bounding box center [628, 10] width 6 height 6
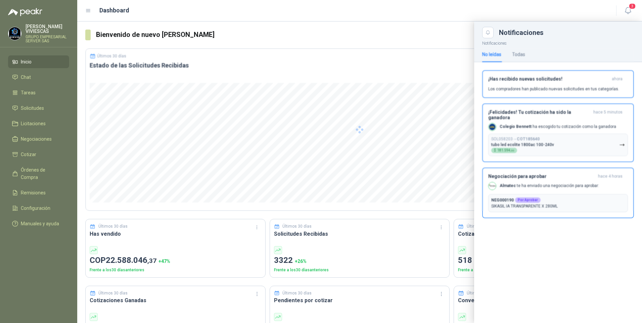
click at [621, 139] on div at bounding box center [359, 129] width 549 height 163
click at [533, 142] on p "tubo led ecolite 1800ac 100-240v" at bounding box center [522, 144] width 63 height 5
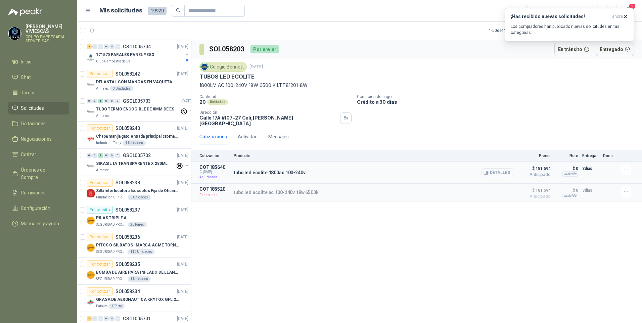
click at [489, 170] on icon "button" at bounding box center [486, 172] width 5 height 5
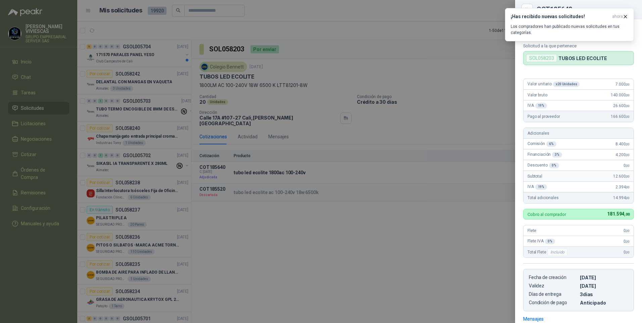
click at [367, 244] on div at bounding box center [321, 161] width 642 height 323
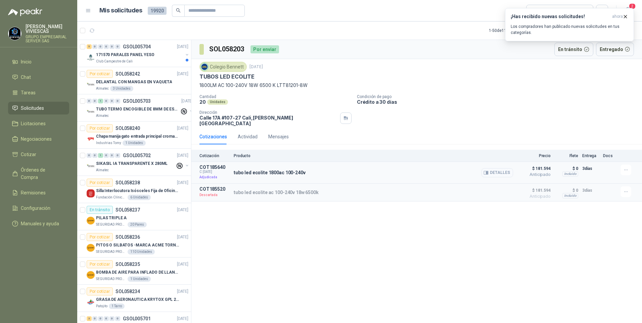
click at [495, 168] on button "Detalles" at bounding box center [498, 172] width 32 height 9
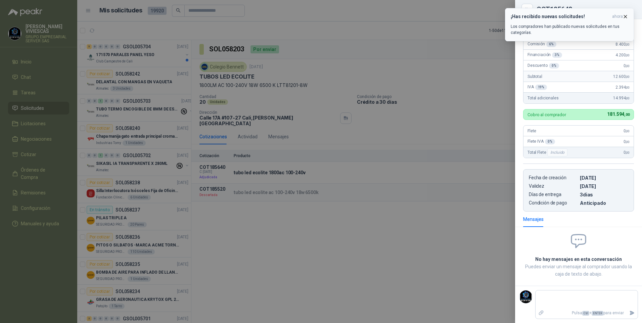
click at [624, 14] on icon "button" at bounding box center [626, 17] width 6 height 6
click at [391, 239] on div at bounding box center [321, 161] width 642 height 323
